Goal: Task Accomplishment & Management: Use online tool/utility

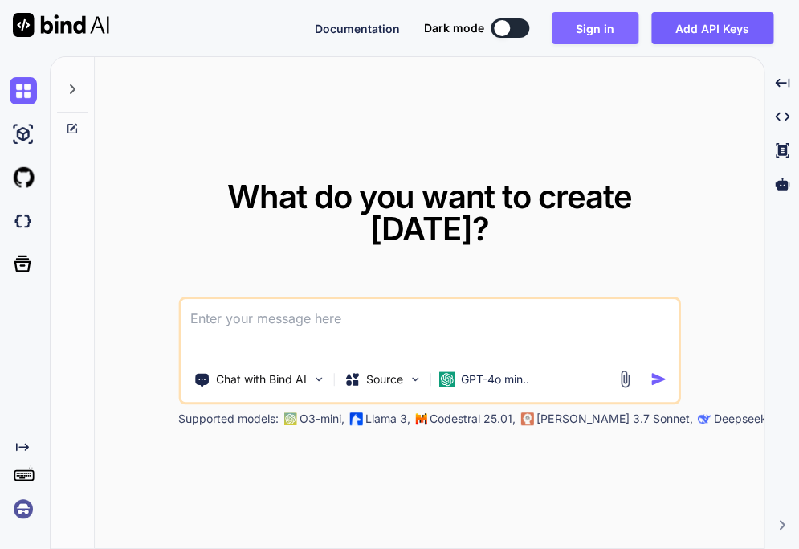
click at [598, 23] on button "Sign in" at bounding box center [595, 28] width 87 height 32
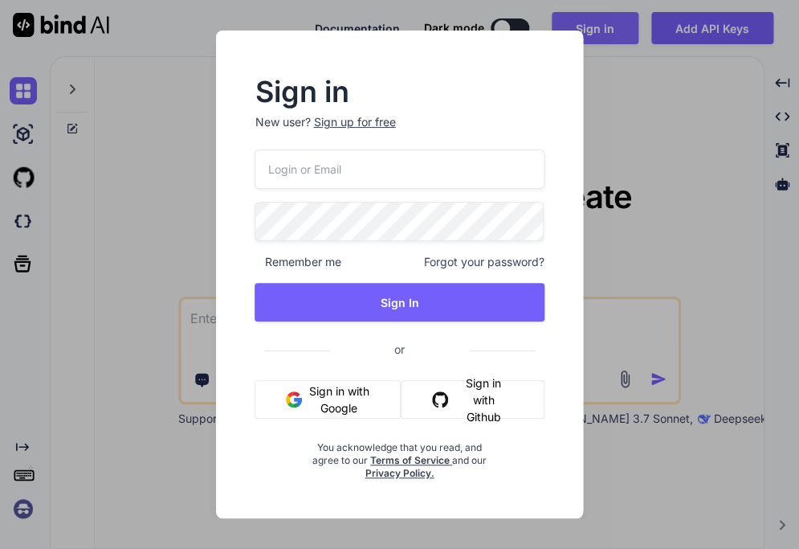
click at [598, 23] on div "Sign in New user? Sign up for free Remember me Forgot your password? Sign In or…" at bounding box center [399, 274] width 799 height 549
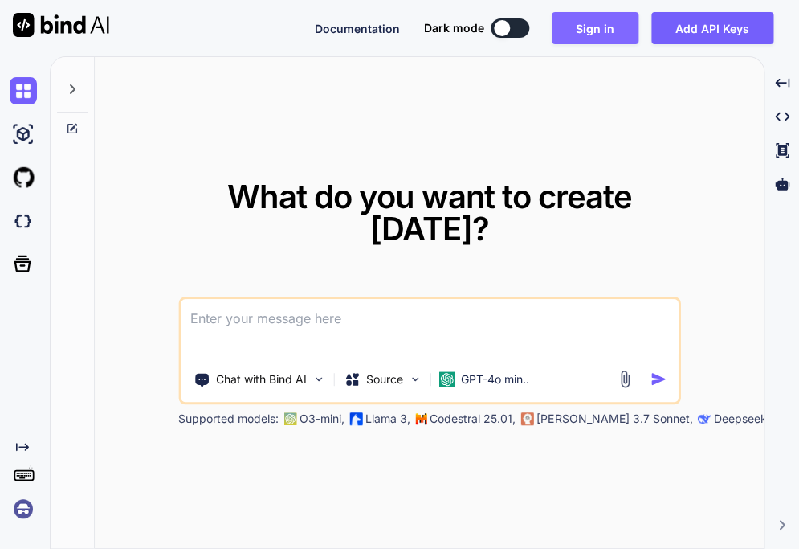
click at [590, 29] on button "Sign in" at bounding box center [595, 28] width 87 height 32
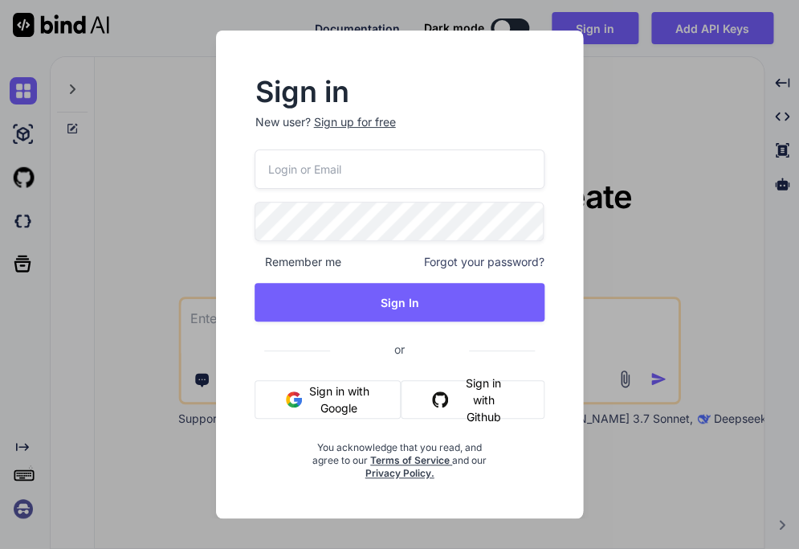
click at [349, 178] on input "email" at bounding box center [399, 168] width 289 height 39
type input "[EMAIL_ADDRESS][DOMAIN_NAME]"
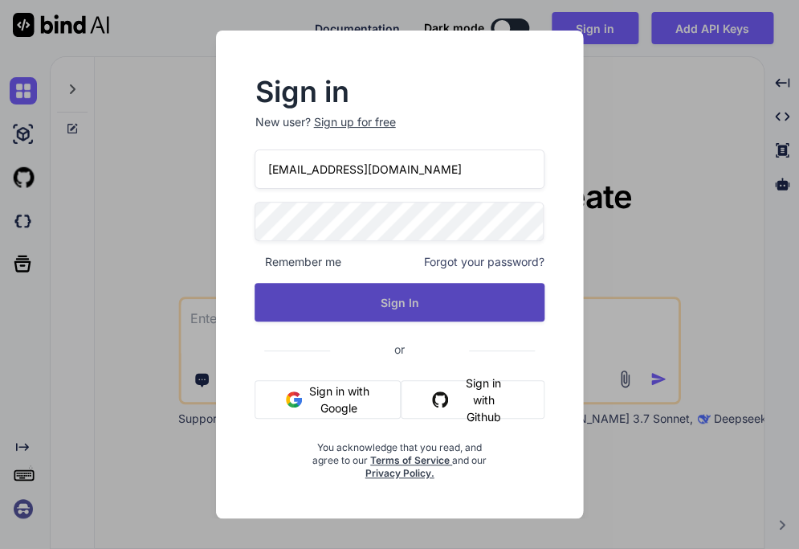
click at [402, 309] on button "Sign In" at bounding box center [399, 302] width 289 height 39
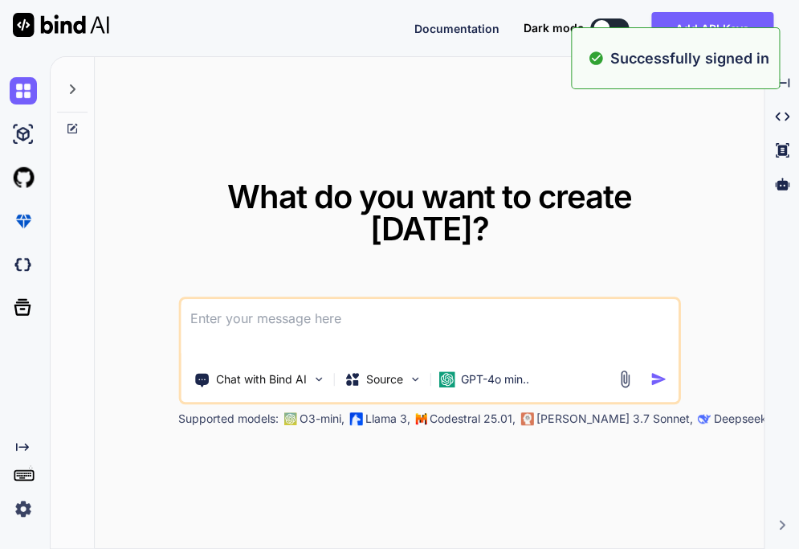
type textarea "x"
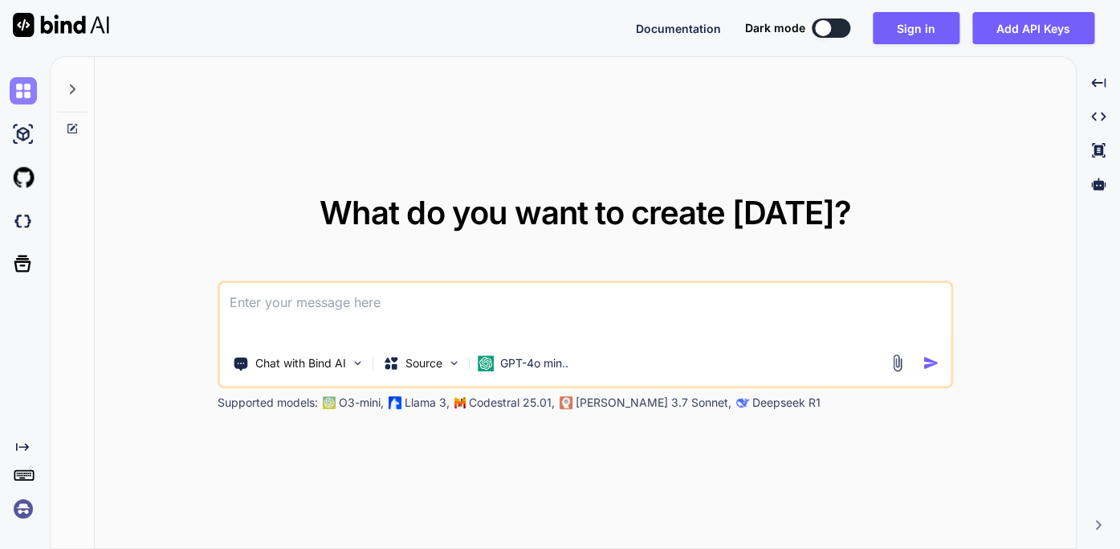
click at [22, 90] on img at bounding box center [23, 90] width 27 height 27
click at [22, 129] on img at bounding box center [23, 133] width 27 height 27
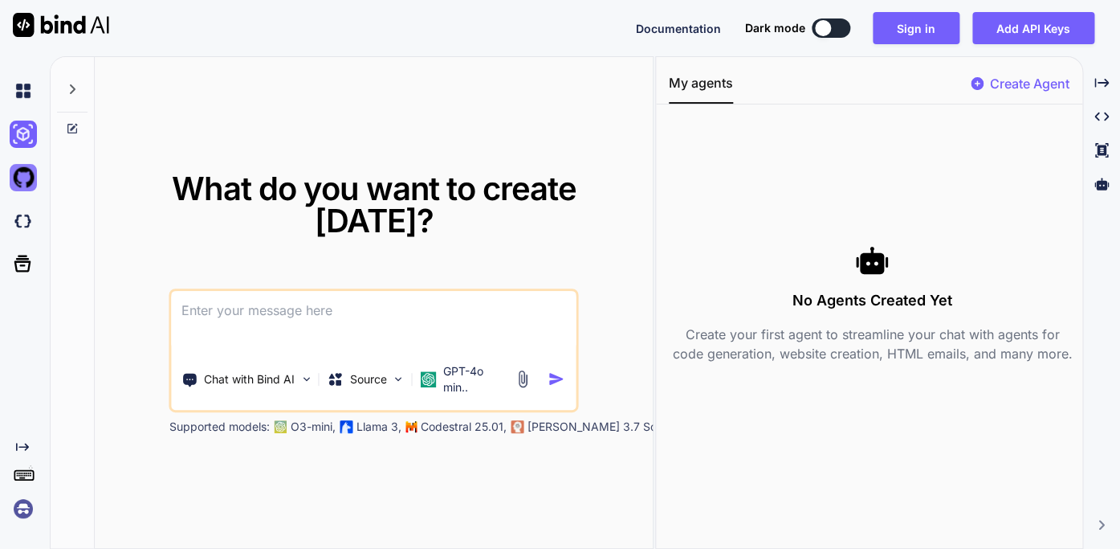
click at [26, 173] on img at bounding box center [23, 177] width 27 height 27
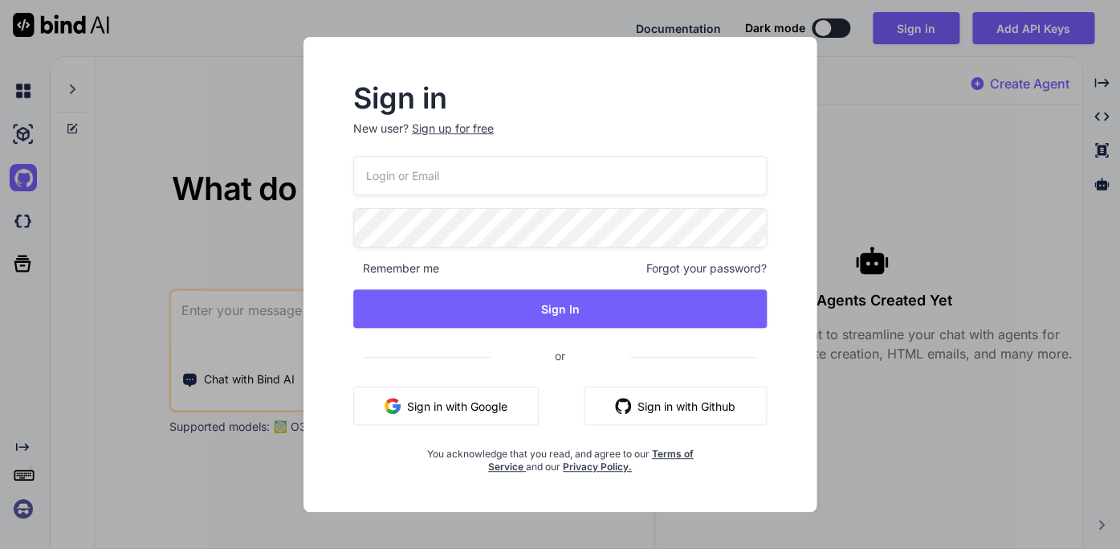
click at [798, 66] on div "Sign in New user? Sign up for free Remember me Forgot your password? Sign In or…" at bounding box center [560, 274] width 1120 height 549
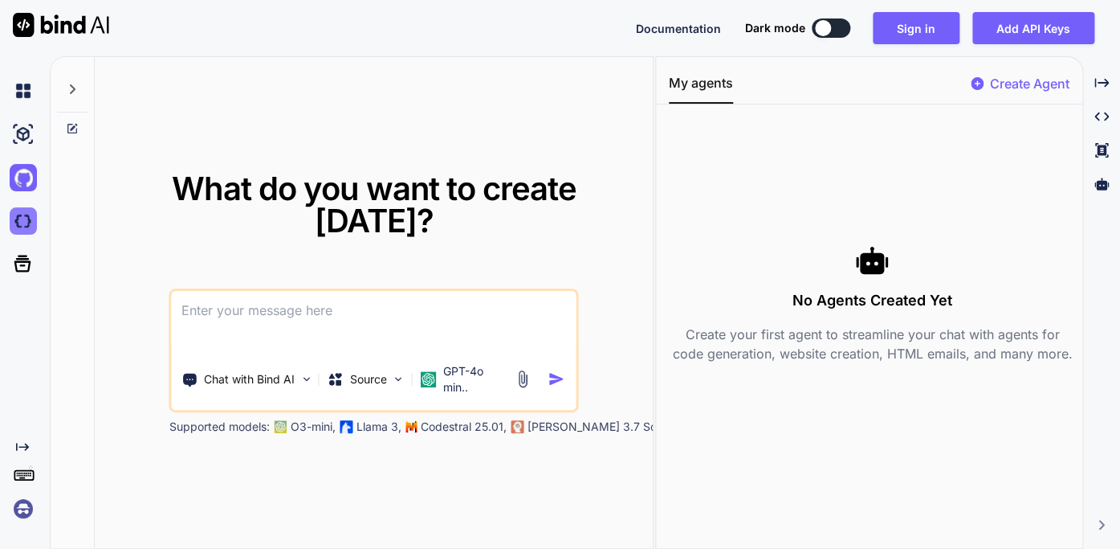
click at [27, 217] on img at bounding box center [23, 220] width 27 height 27
click at [75, 88] on icon at bounding box center [72, 89] width 13 height 13
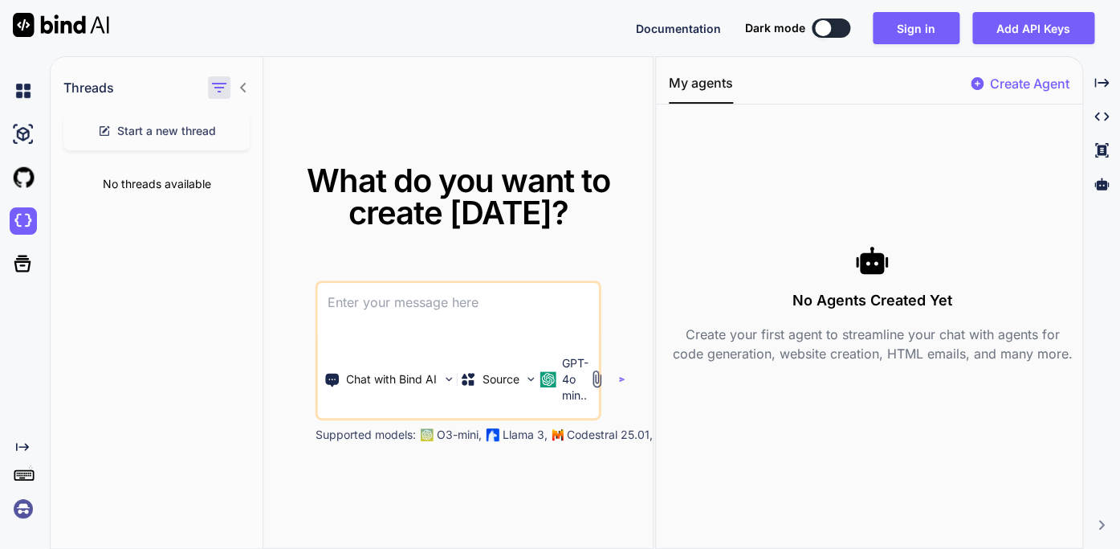
click at [224, 82] on icon "button" at bounding box center [219, 87] width 19 height 19
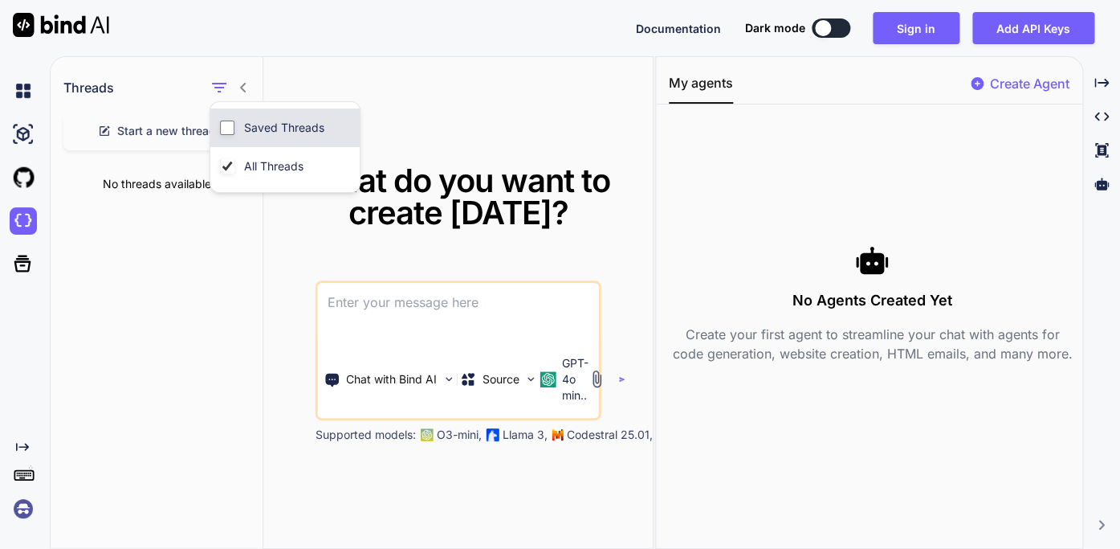
click at [230, 127] on input "Saved Threads" at bounding box center [227, 127] width 14 height 14
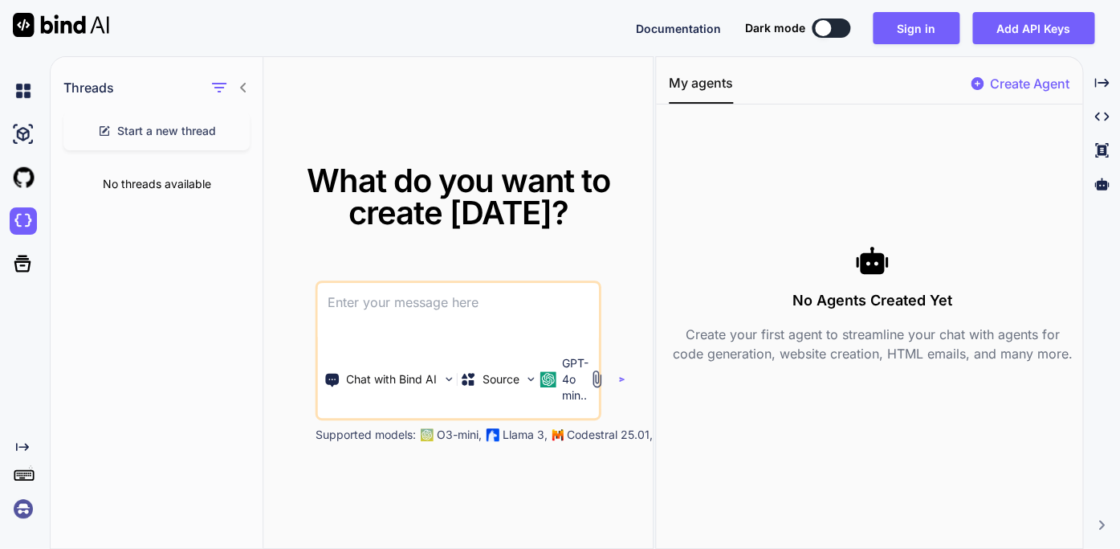
click at [267, 377] on div "What do you want to create [DATE]? Chat with Bind AI Source GPT-4o min.. Suppor…" at bounding box center [458, 303] width 390 height 492
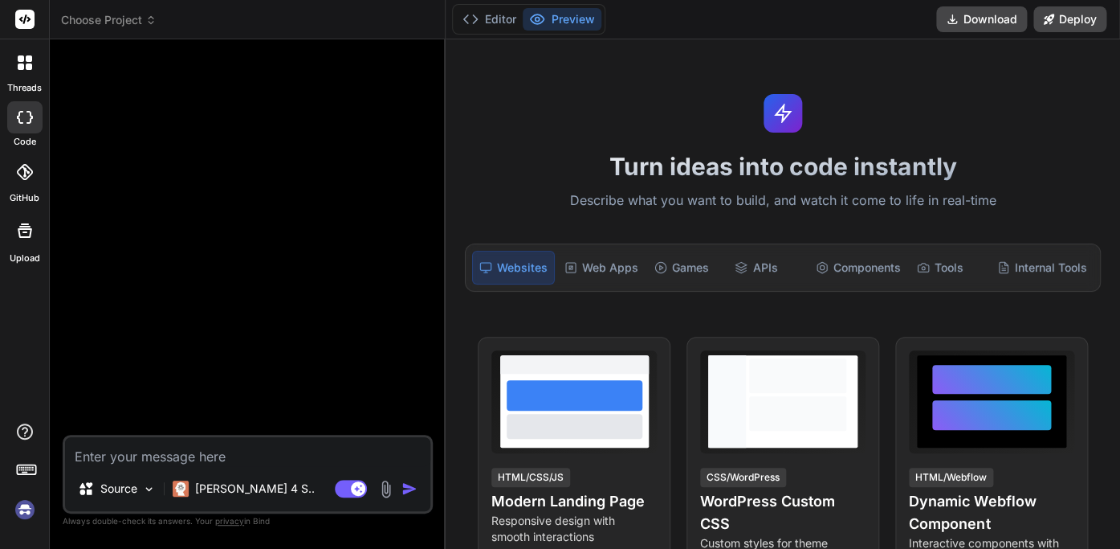
click at [235, 27] on div "Choose Project" at bounding box center [247, 20] width 373 height 16
click at [182, 23] on div "Choose Project" at bounding box center [247, 20] width 373 height 16
click at [131, 485] on p "Source" at bounding box center [118, 488] width 37 height 16
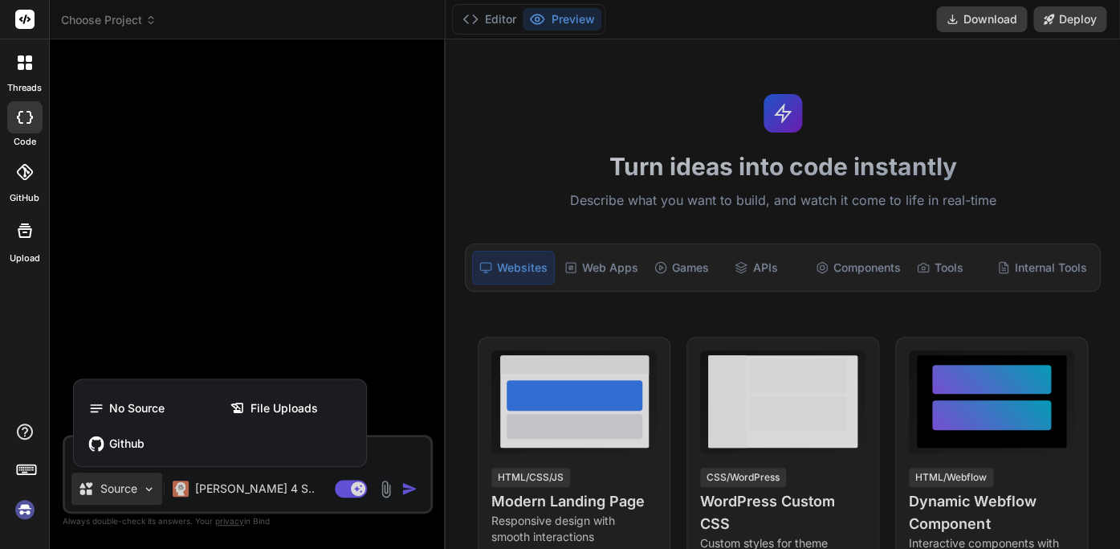
click at [131, 486] on div at bounding box center [560, 274] width 1120 height 549
type textarea "x"
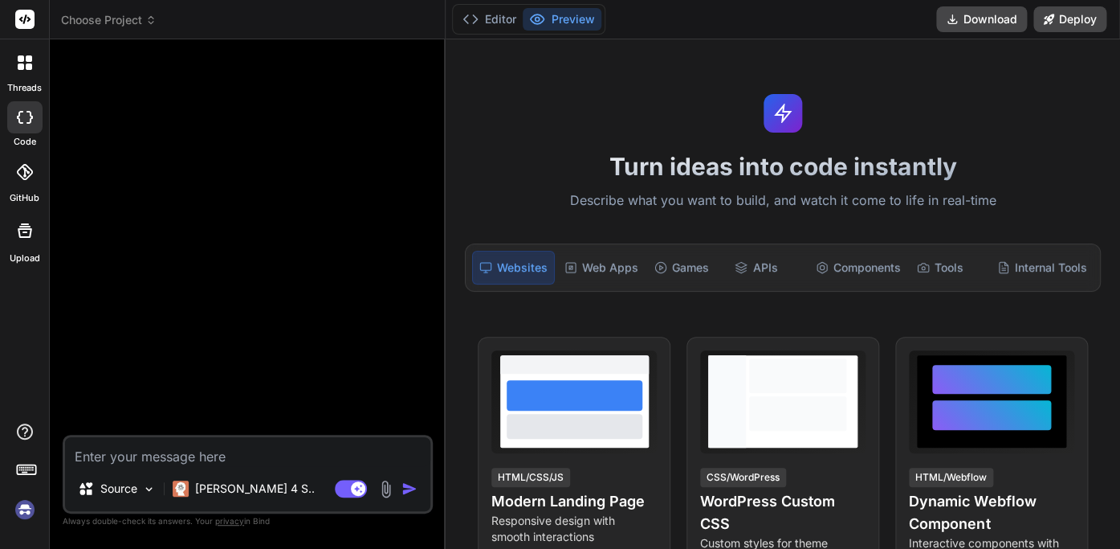
click at [25, 511] on img at bounding box center [24, 509] width 27 height 27
